Goal: Information Seeking & Learning: Check status

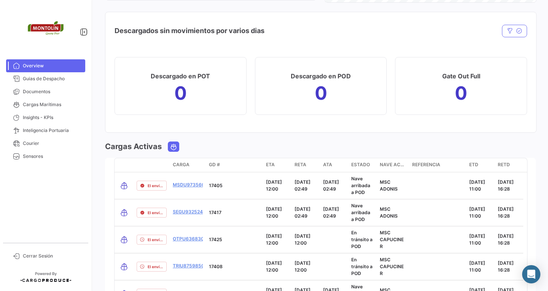
scroll to position [571, 0]
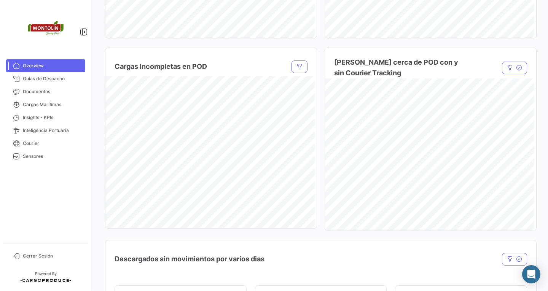
click at [47, 68] on span "Overview" at bounding box center [52, 65] width 59 height 7
click at [21, 63] on link "Overview" at bounding box center [45, 65] width 79 height 13
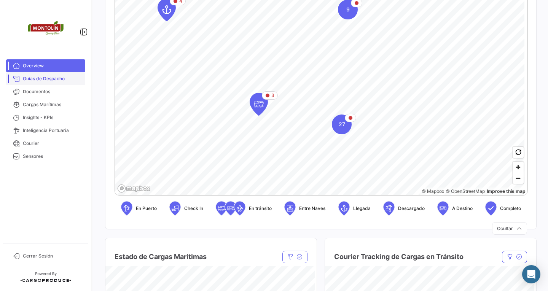
scroll to position [114, 0]
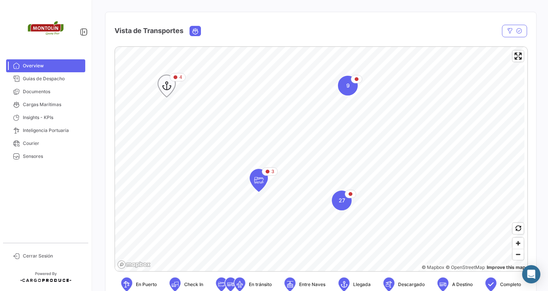
click at [163, 84] on icon "Map marker" at bounding box center [166, 86] width 11 height 16
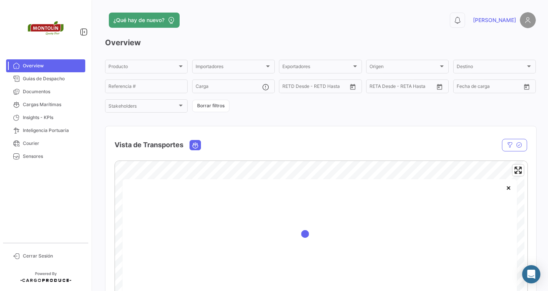
scroll to position [38, 0]
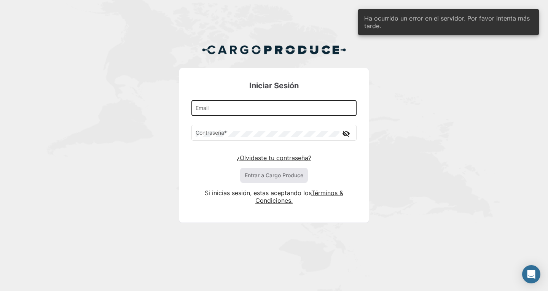
type input "[EMAIL_ADDRESS][DOMAIN_NAME]"
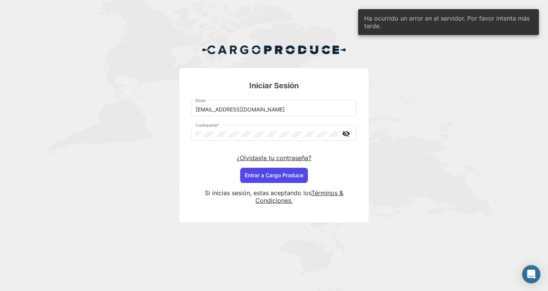
click at [288, 178] on button "Entrar a Cargo Produce" at bounding box center [274, 175] width 68 height 15
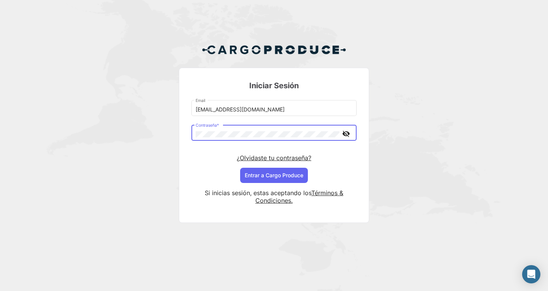
click at [347, 137] on mat-icon "visibility_off" at bounding box center [346, 134] width 9 height 10
click at [240, 168] on button "Entrar a Cargo Produce" at bounding box center [274, 175] width 68 height 15
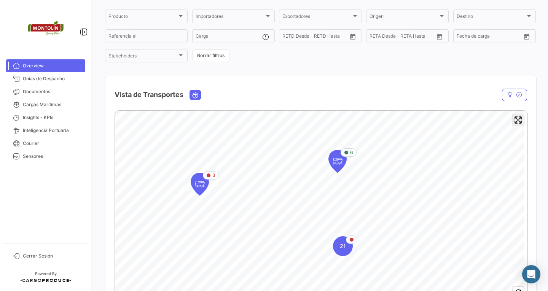
scroll to position [114, 0]
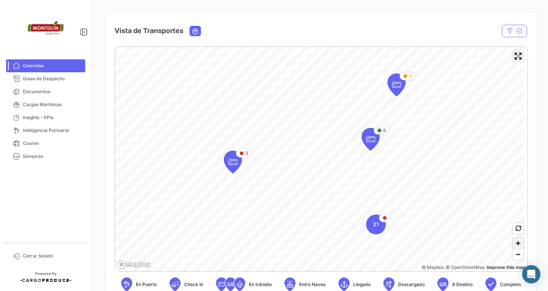
click at [513, 242] on span "Zoom in" at bounding box center [518, 243] width 11 height 11
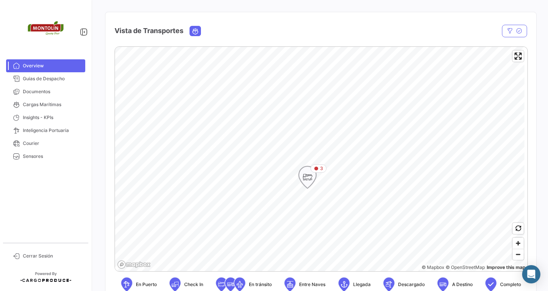
click at [305, 177] on icon "Map marker" at bounding box center [307, 177] width 11 height 16
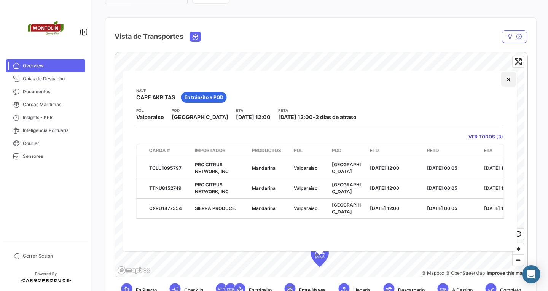
click at [511, 81] on button "×" at bounding box center [508, 79] width 15 height 15
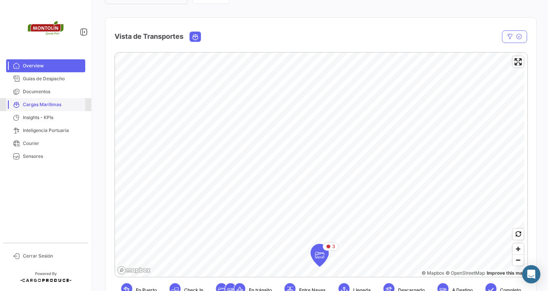
click at [55, 105] on span "Cargas Marítimas" at bounding box center [52, 104] width 59 height 7
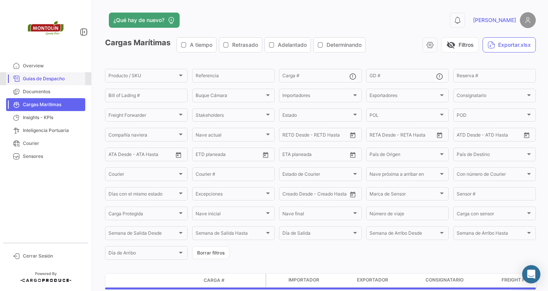
click at [54, 76] on span "Guias de Despacho" at bounding box center [52, 78] width 59 height 7
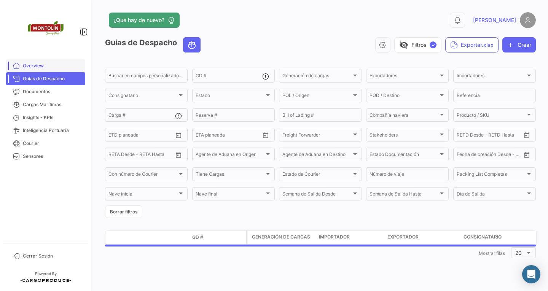
click at [49, 66] on span "Overview" at bounding box center [52, 65] width 59 height 7
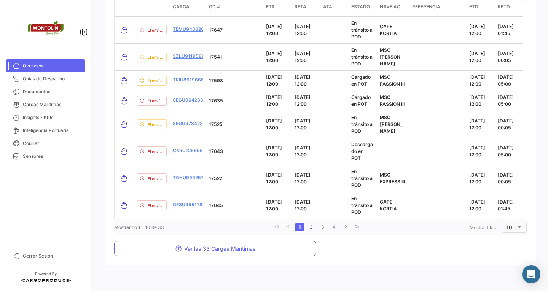
scroll to position [1011, 0]
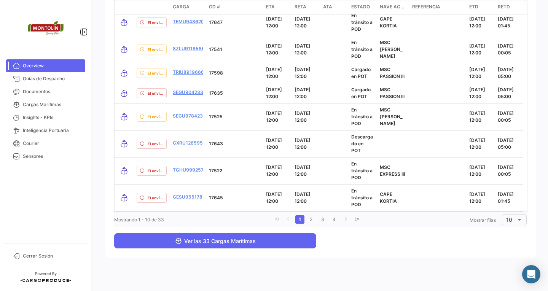
click at [285, 243] on button "Ver las 33 Cargas Marítimas" at bounding box center [215, 240] width 202 height 15
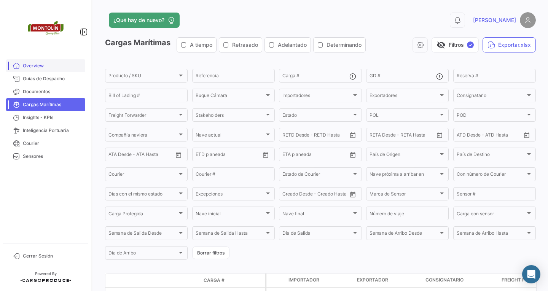
click at [33, 69] on span "Overview" at bounding box center [52, 65] width 59 height 7
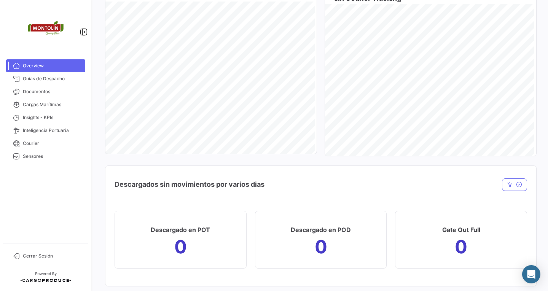
scroll to position [647, 0]
